Goal: Feedback & Contribution: Contribute content

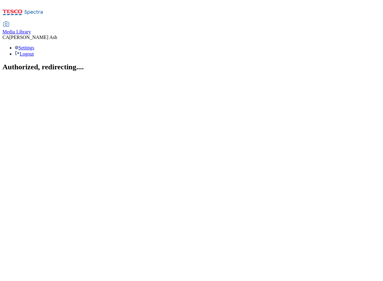
click at [31, 29] on span "Media Library" at bounding box center [16, 31] width 29 height 5
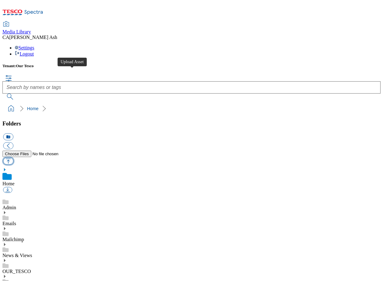
click at [13, 158] on button "button" at bounding box center [8, 161] width 10 height 7
type input "C:\fakepath\Greggs.pdf"
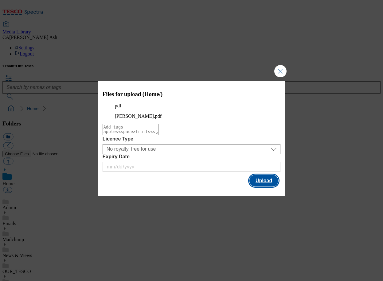
click at [266, 186] on button "Upload" at bounding box center [263, 181] width 29 height 12
